Goal: Find specific page/section: Find specific page/section

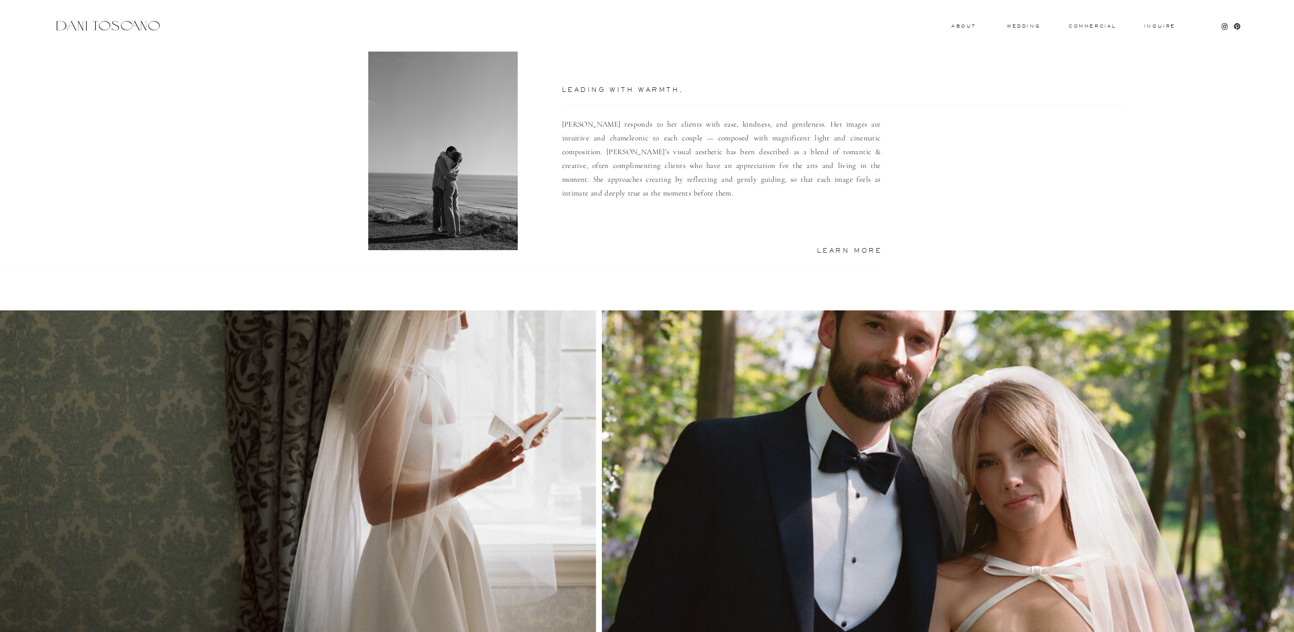
scroll to position [786, 0]
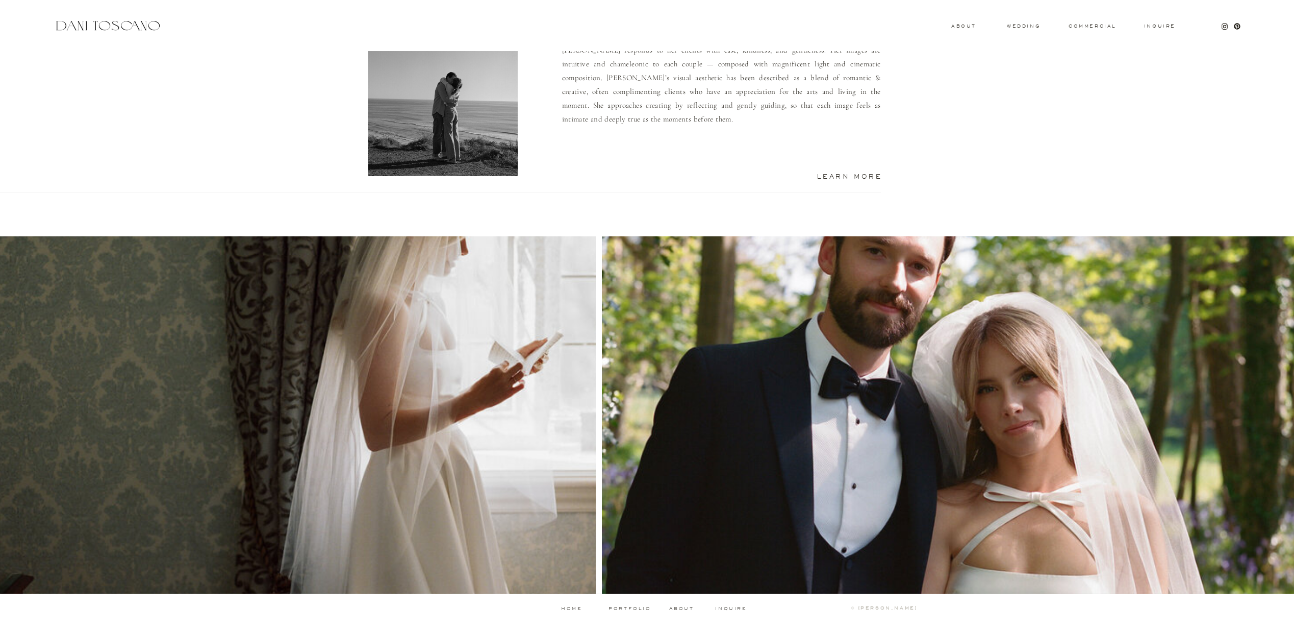
click at [682, 607] on p "about" at bounding box center [683, 608] width 28 height 5
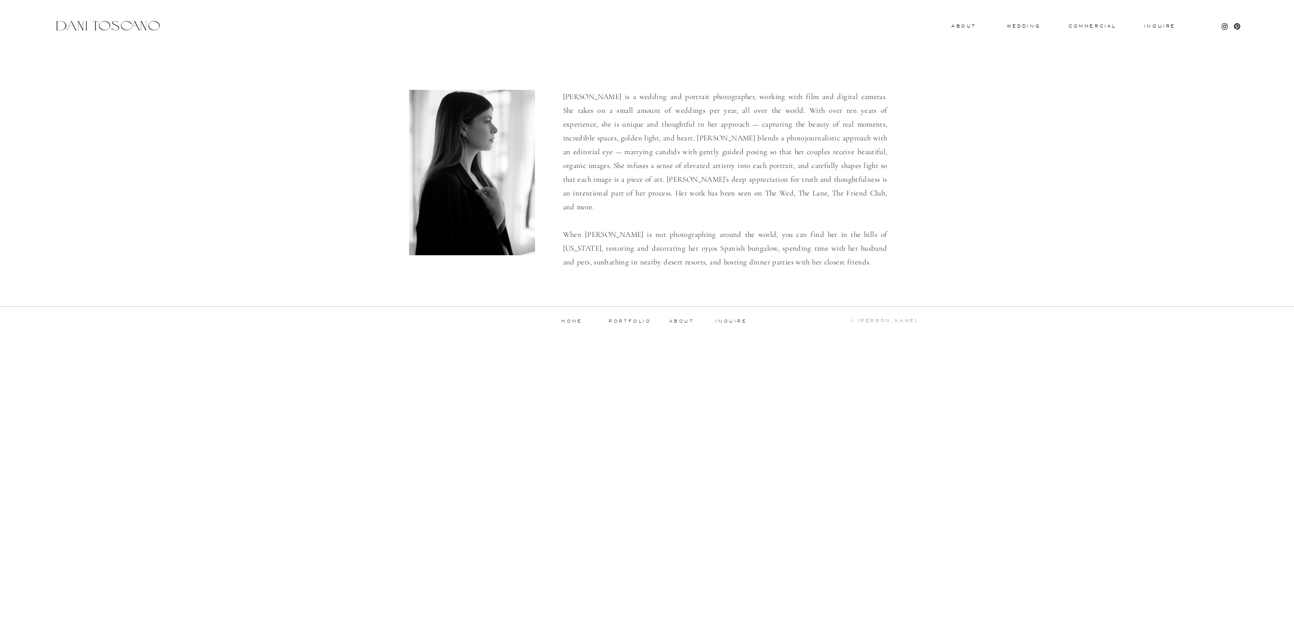
click at [677, 323] on p "about" at bounding box center [683, 321] width 28 height 5
click at [676, 319] on p "about" at bounding box center [683, 321] width 28 height 5
click at [1101, 24] on h3 "commercial" at bounding box center [1092, 26] width 47 height 4
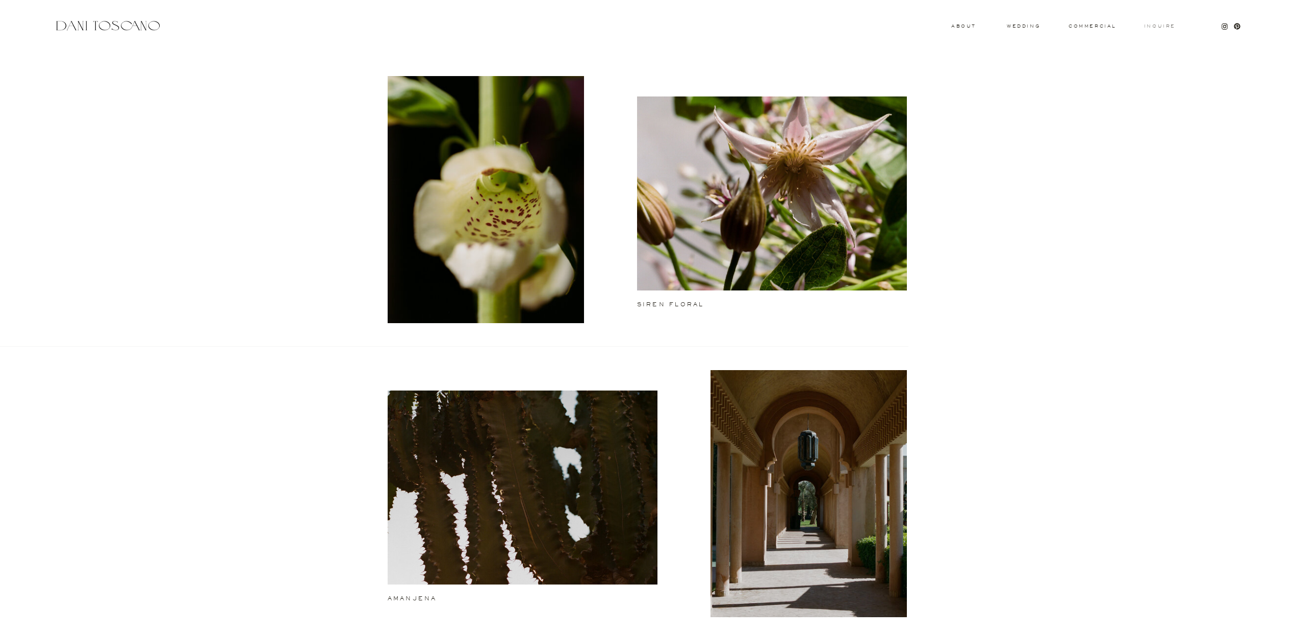
click at [1159, 26] on h3 "Inquire" at bounding box center [1160, 26] width 33 height 5
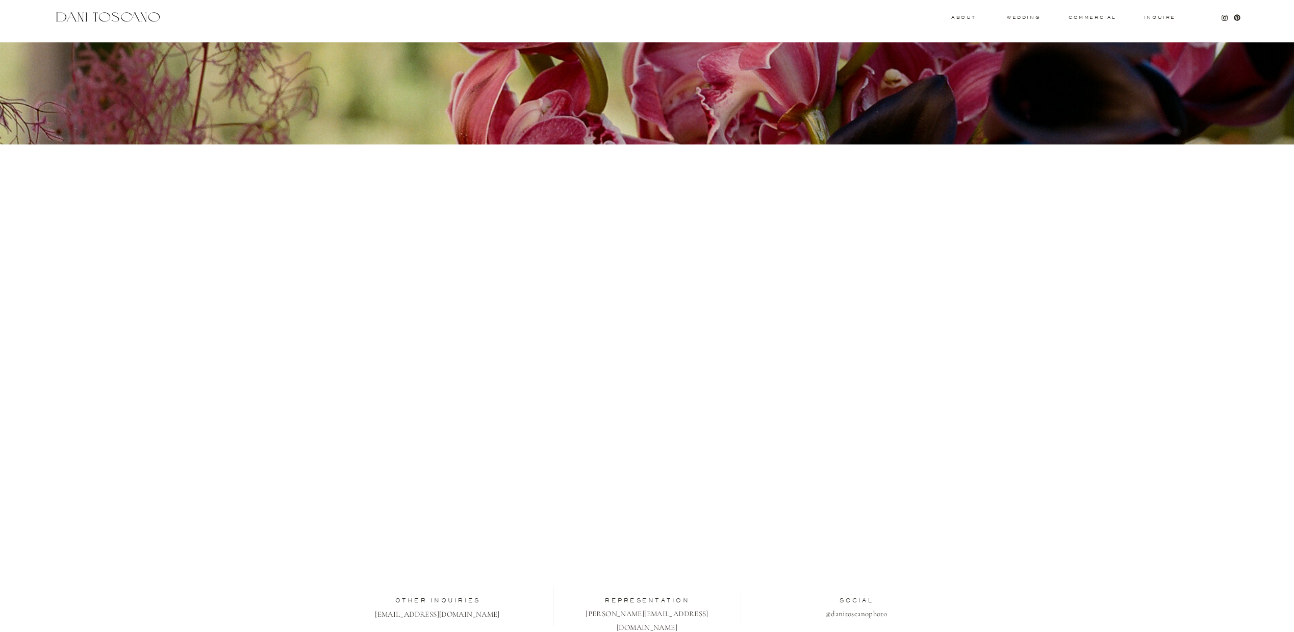
scroll to position [10, 0]
